Goal: Information Seeking & Learning: Check status

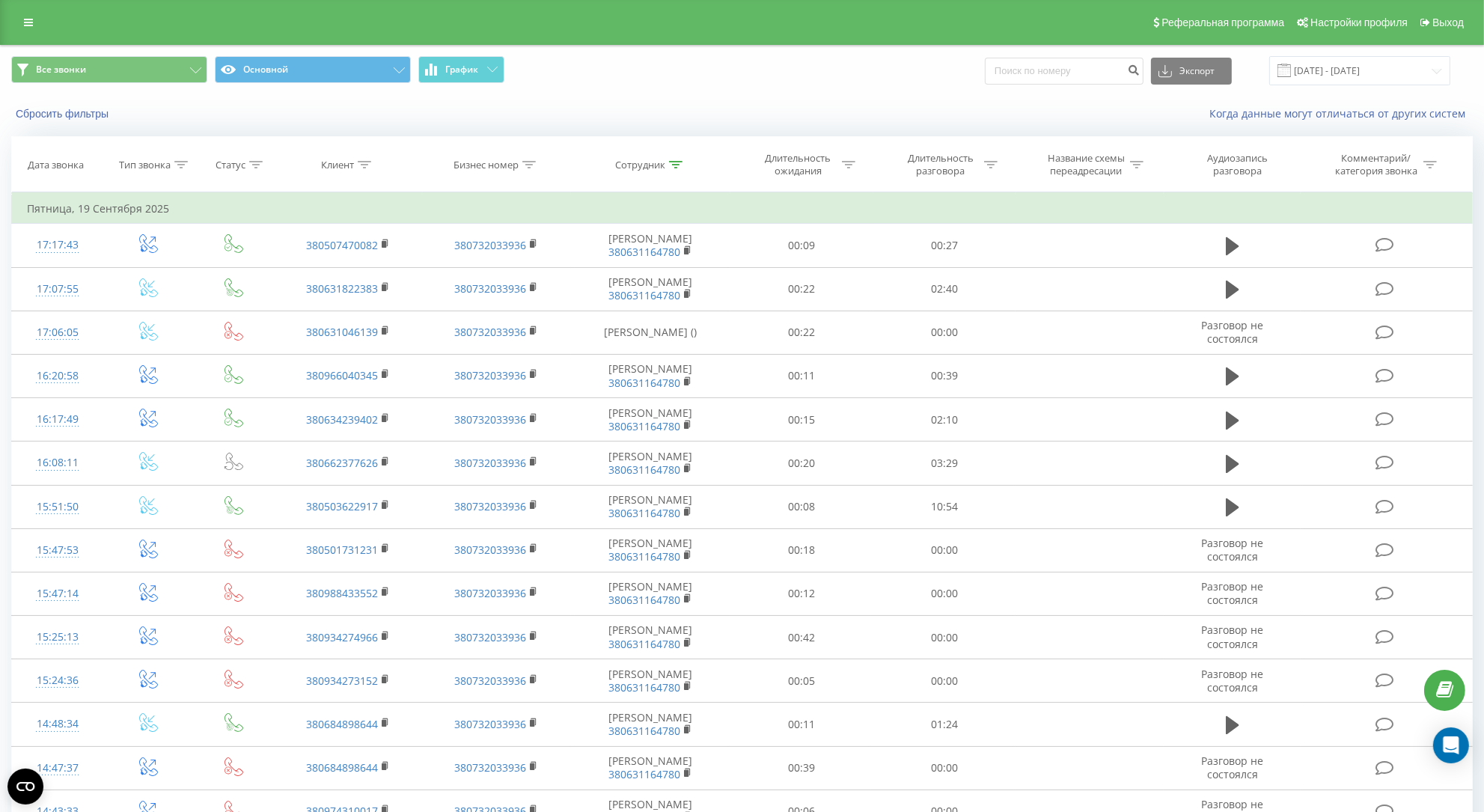
click at [1361, 54] on div "Все звонки Основной График Экспорт .csv .xls .xlsx [DATE] - [DATE]" at bounding box center [742, 70] width 1482 height 50
click at [1368, 79] on input "[DATE] - [DATE]" at bounding box center [1359, 70] width 181 height 29
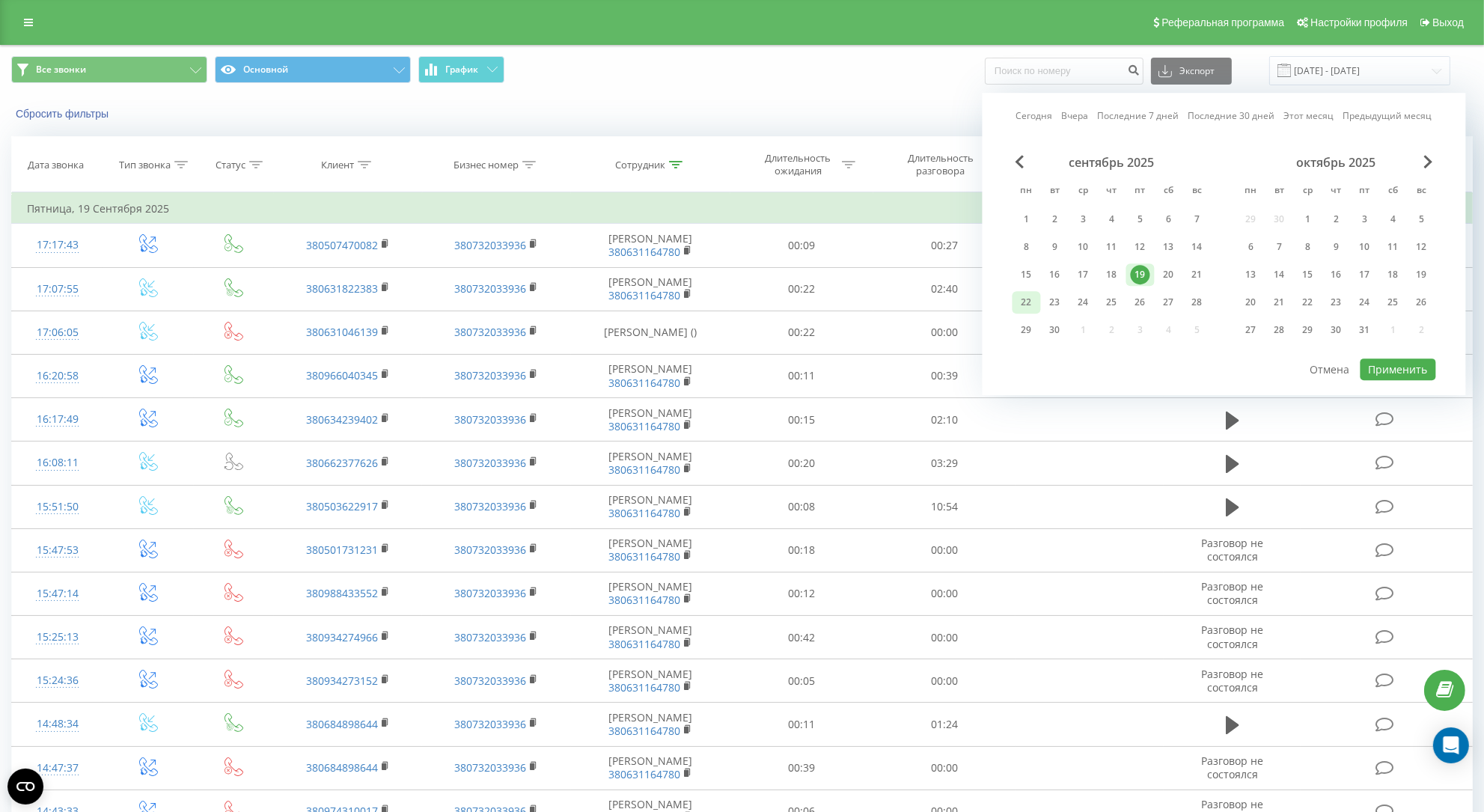
click at [1029, 303] on div "22" at bounding box center [1027, 302] width 20 height 20
click at [1412, 368] on button "Применить" at bounding box center [1398, 369] width 76 height 21
type input "[DATE] - [DATE]"
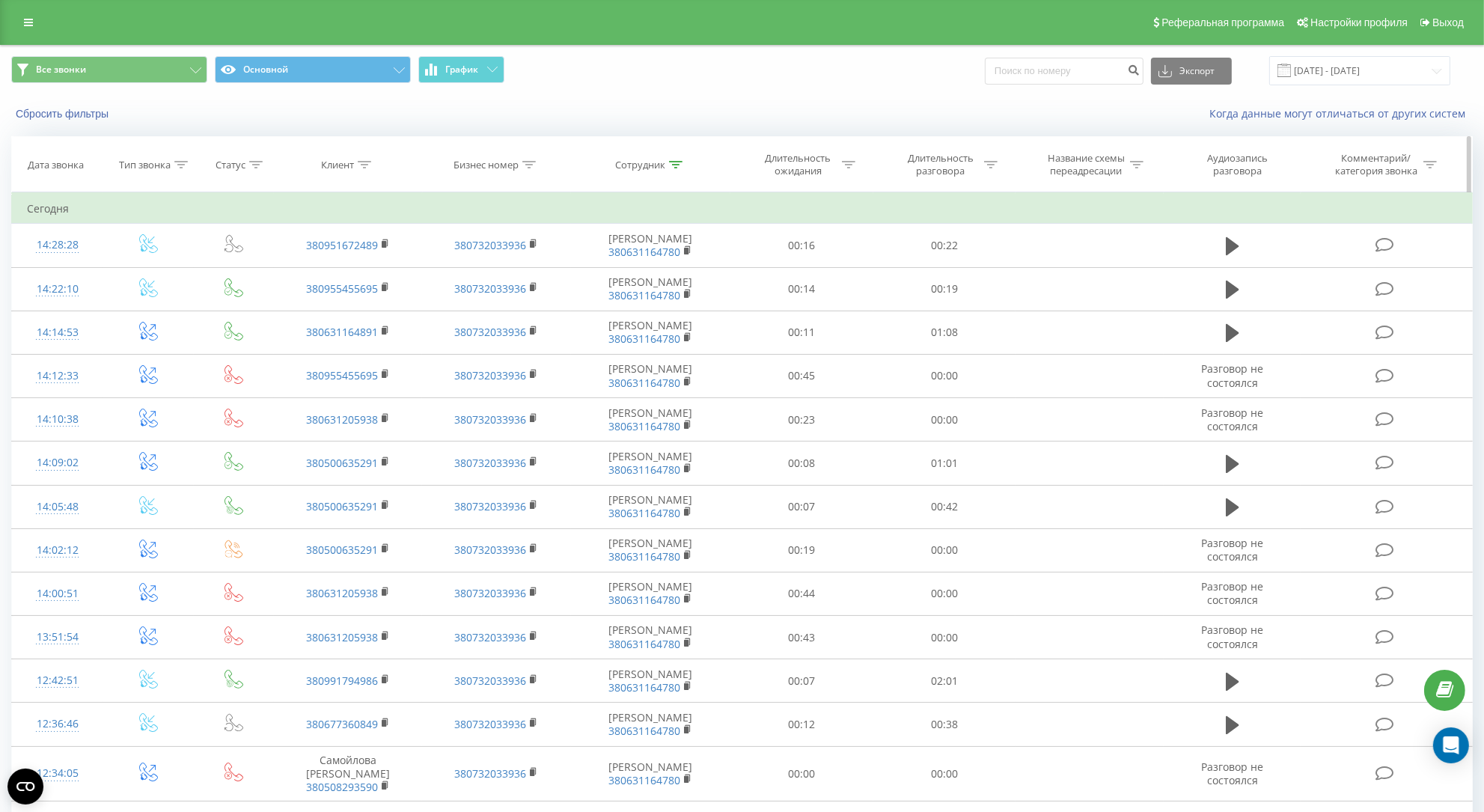
click at [677, 172] on div at bounding box center [675, 164] width 13 height 12
drag, startPoint x: 644, startPoint y: 286, endPoint x: 503, endPoint y: 286, distance: 141.0
click at [585, 285] on input "text" at bounding box center [651, 272] width 132 height 26
click button "OK" at bounding box center [682, 301] width 64 height 19
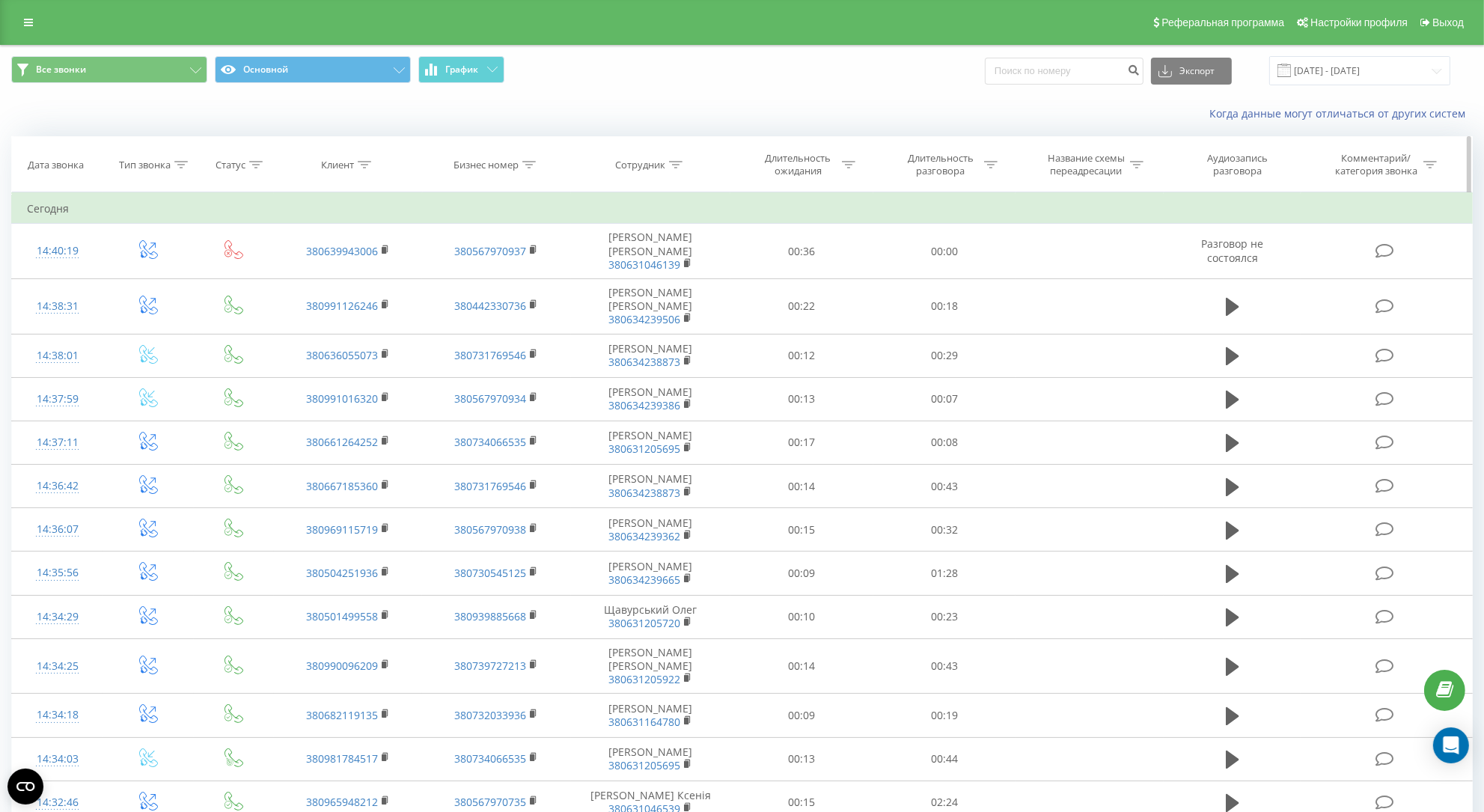
click at [360, 168] on icon at bounding box center [364, 164] width 13 height 7
click at [347, 284] on input "text" at bounding box center [349, 272] width 132 height 26
paste input "380634238873"
type input "380634238873"
click button "OK" at bounding box center [380, 301] width 64 height 19
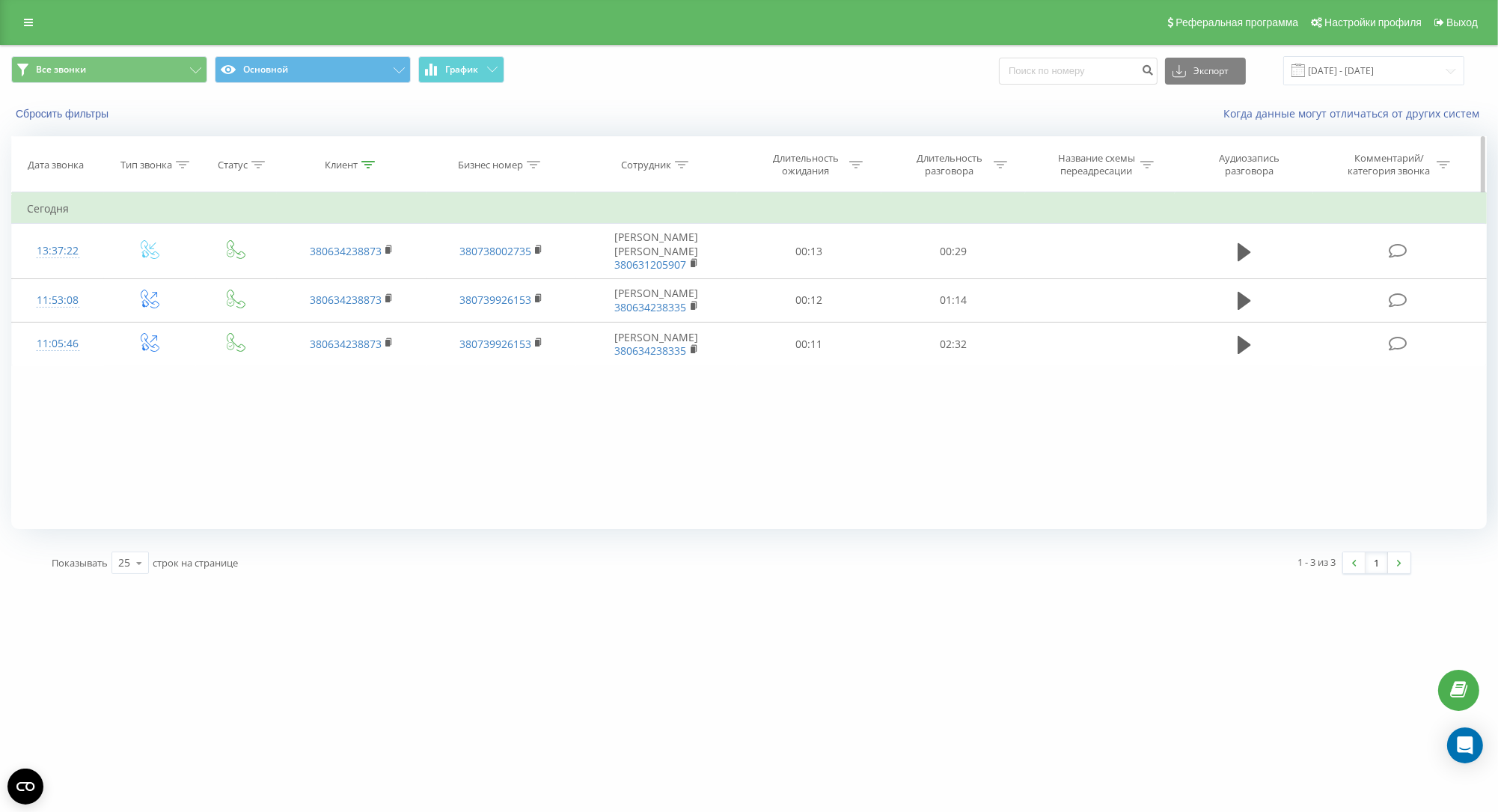
click at [374, 168] on icon at bounding box center [368, 164] width 13 height 7
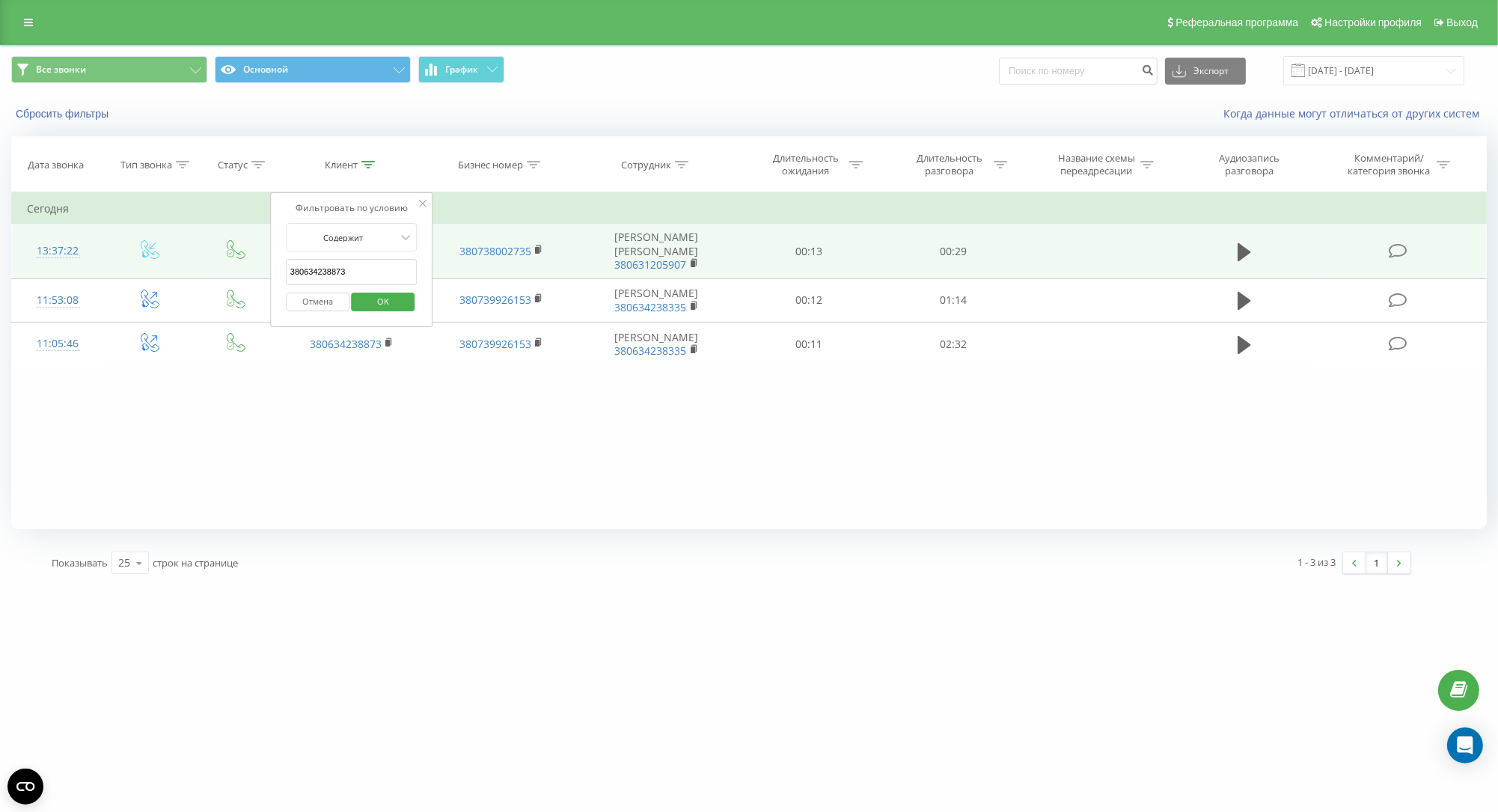
drag, startPoint x: 364, startPoint y: 272, endPoint x: 212, endPoint y: 276, distance: 152.1
click at [212, 276] on table "Фильтровать по условию Равно Введите значение Отмена OK Фильтровать по условию …" at bounding box center [749, 279] width 1476 height 173
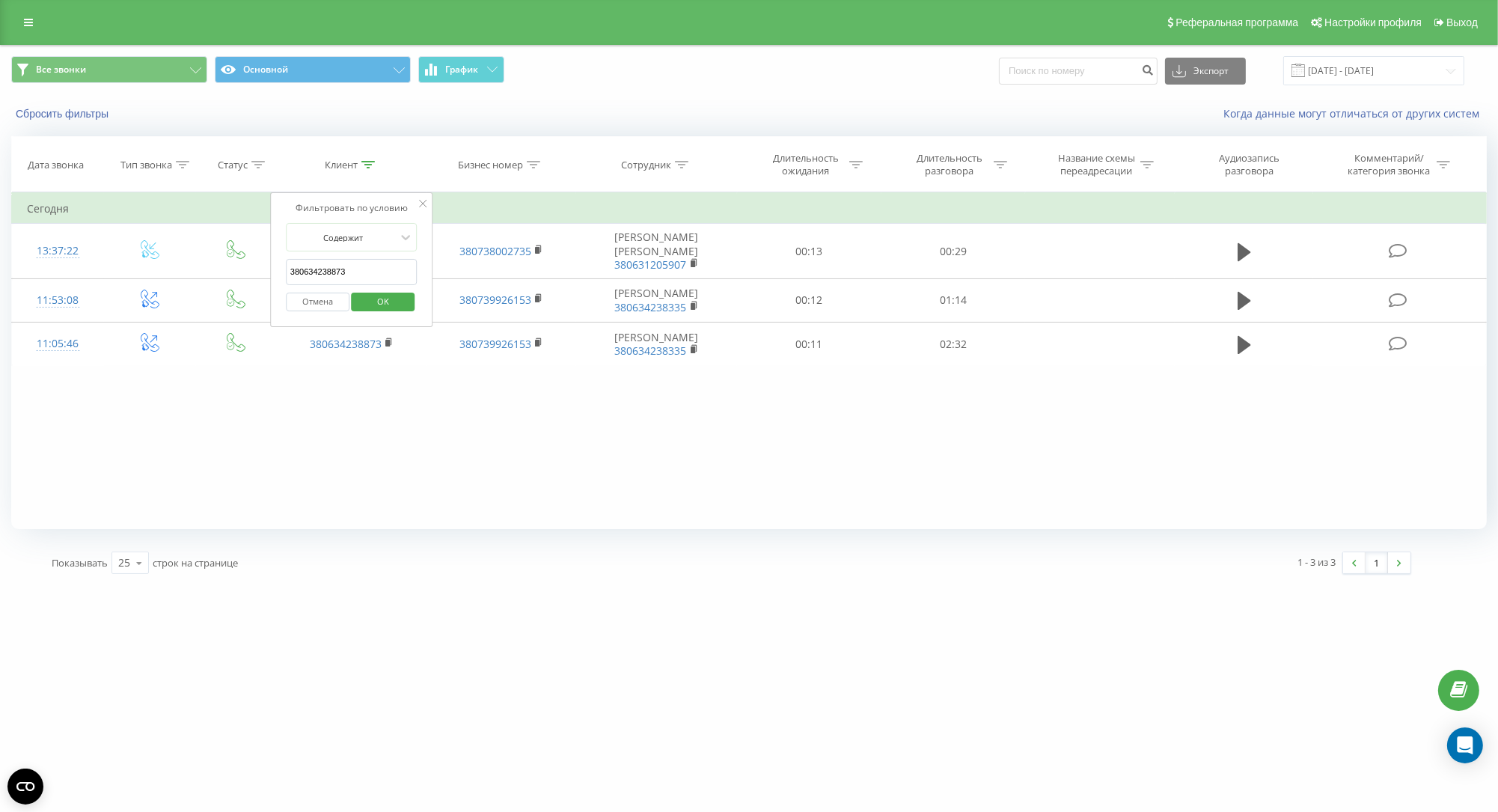
drag, startPoint x: 373, startPoint y: 285, endPoint x: 248, endPoint y: 281, distance: 125.1
click at [286, 281] on input "380634238873" at bounding box center [352, 272] width 132 height 26
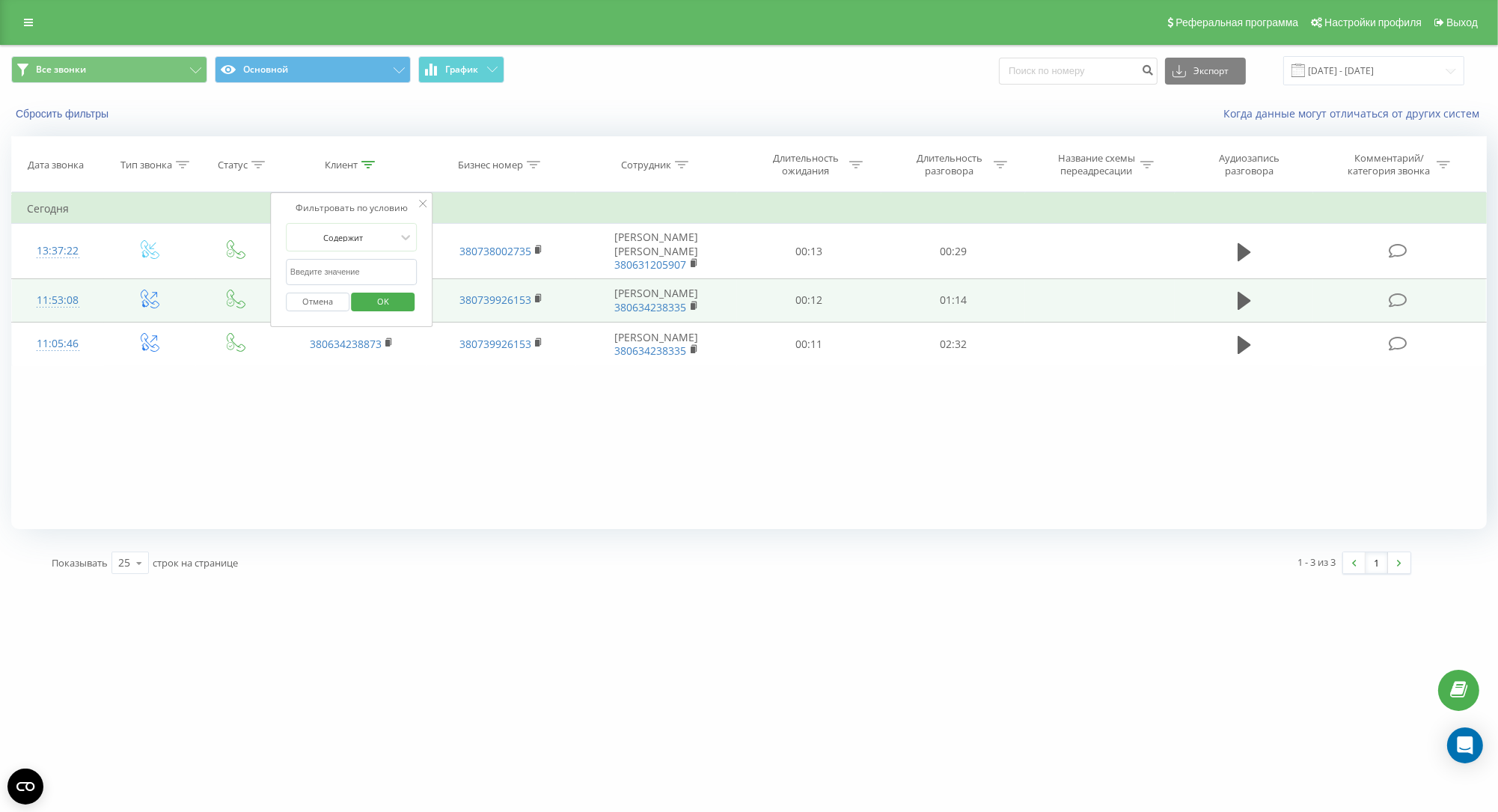
click button "OK" at bounding box center [383, 301] width 64 height 19
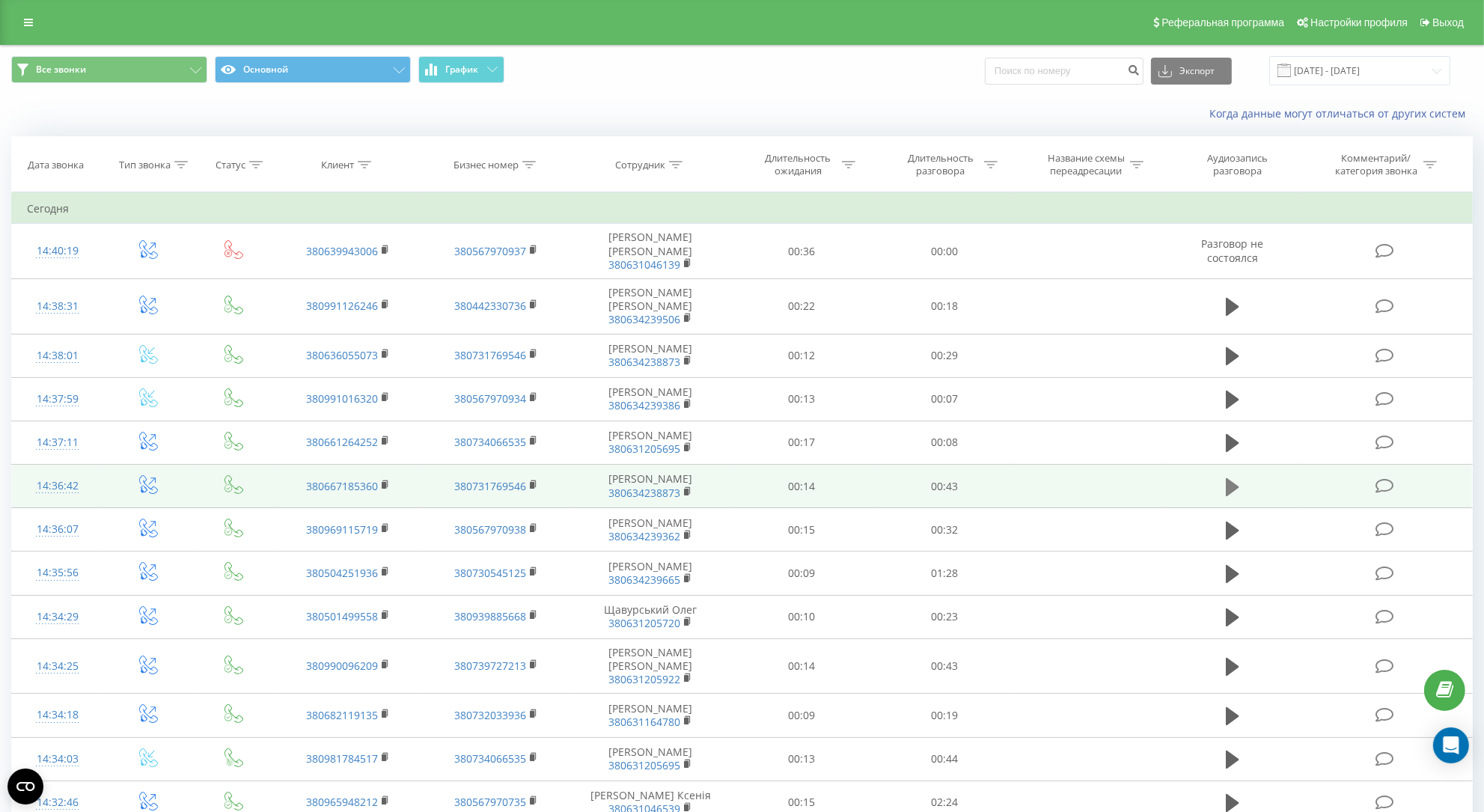
click at [1231, 477] on icon at bounding box center [1232, 486] width 13 height 18
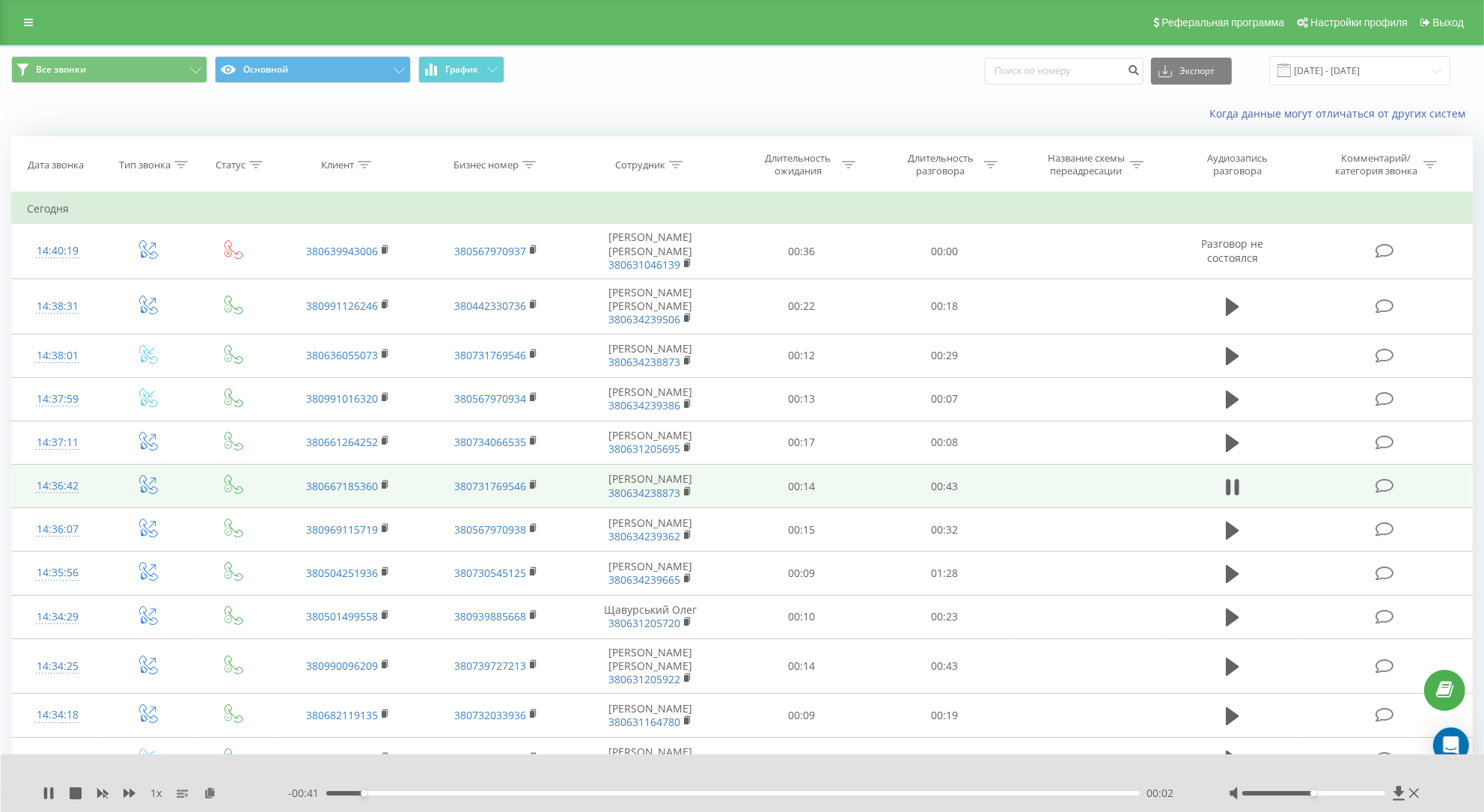
click at [1317, 788] on div at bounding box center [1325, 793] width 194 height 15
click at [1236, 481] on icon at bounding box center [1236, 487] width 4 height 17
